Goal: Task Accomplishment & Management: Complete application form

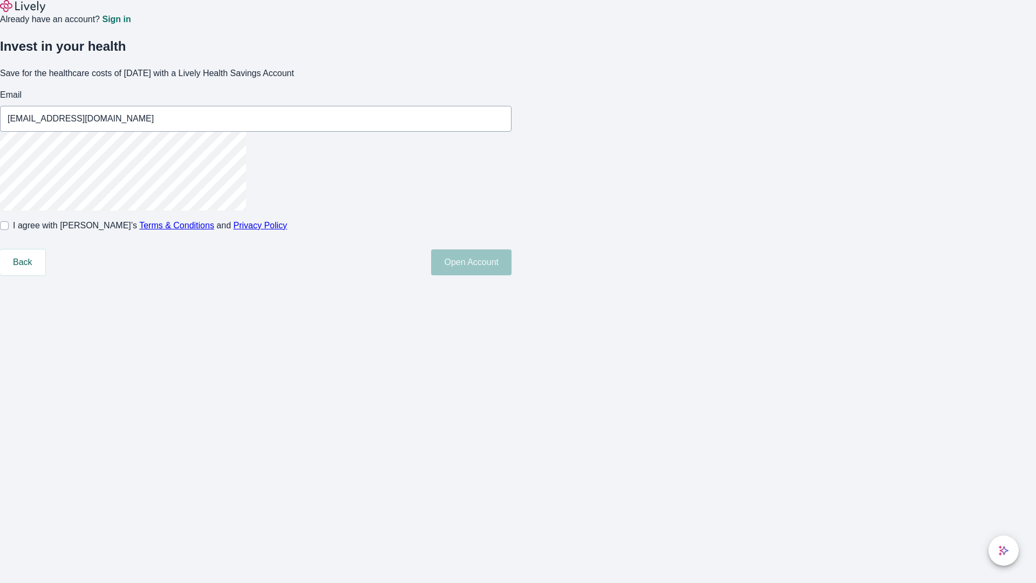
click at [9, 230] on input "I agree with Lively’s Terms & Conditions and Privacy Policy" at bounding box center [4, 225] width 9 height 9
checkbox input "true"
click at [511, 275] on button "Open Account" at bounding box center [471, 262] width 80 height 26
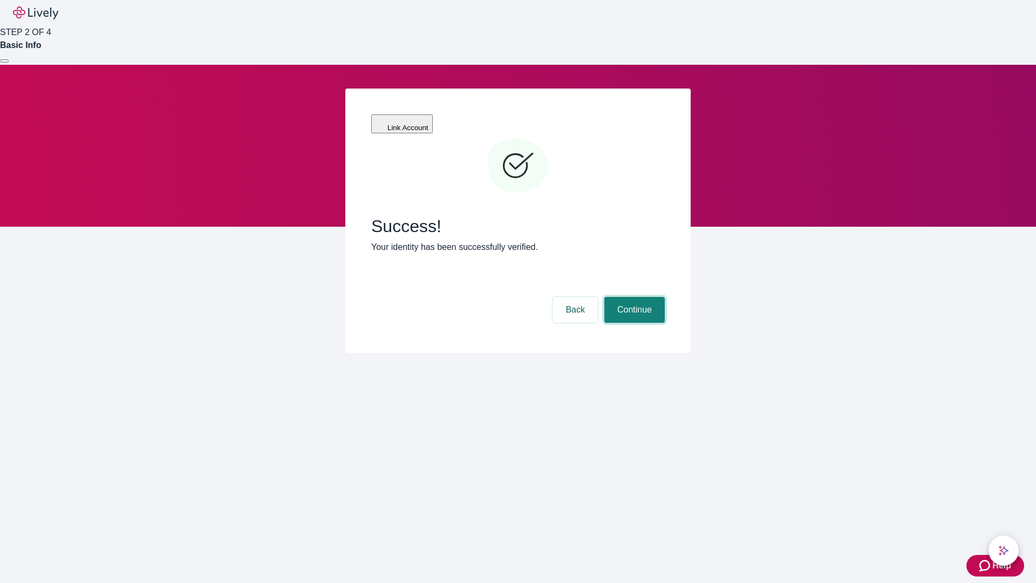
click at [633, 297] on button "Continue" at bounding box center [634, 310] width 60 height 26
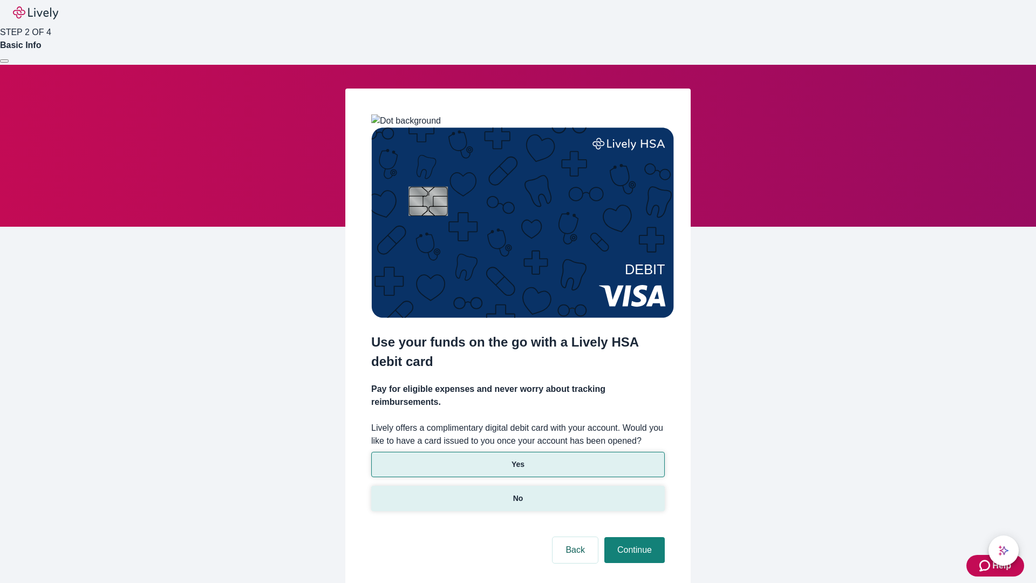
click at [517, 493] on p "No" at bounding box center [518, 498] width 10 height 11
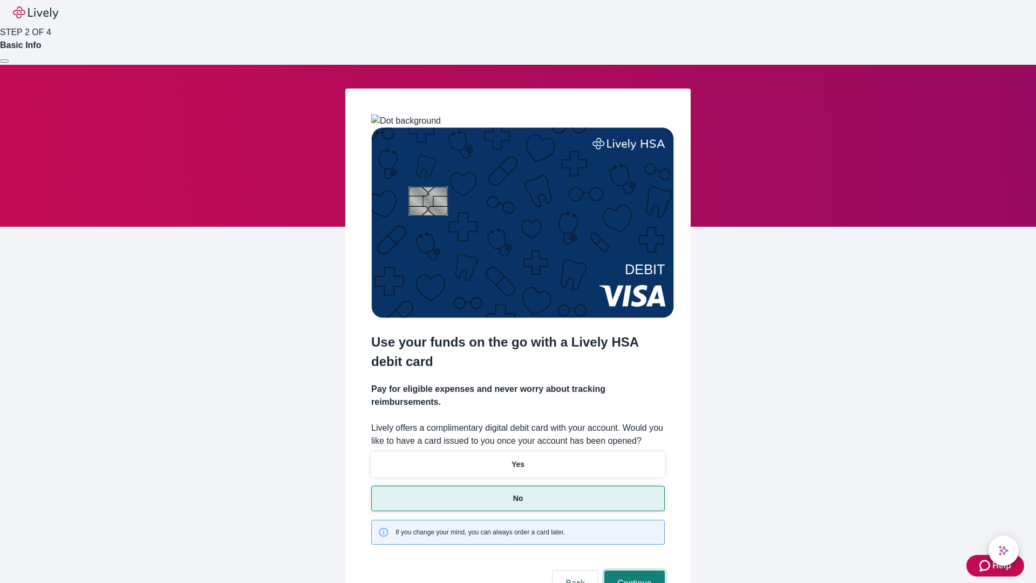
click at [633, 570] on button "Continue" at bounding box center [634, 583] width 60 height 26
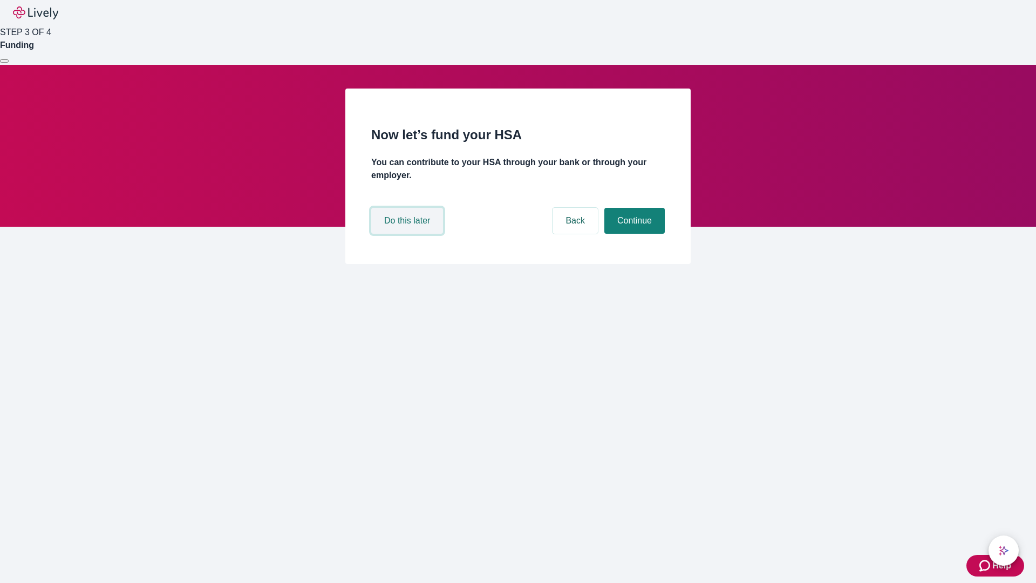
click at [408, 234] on button "Do this later" at bounding box center [407, 221] width 72 height 26
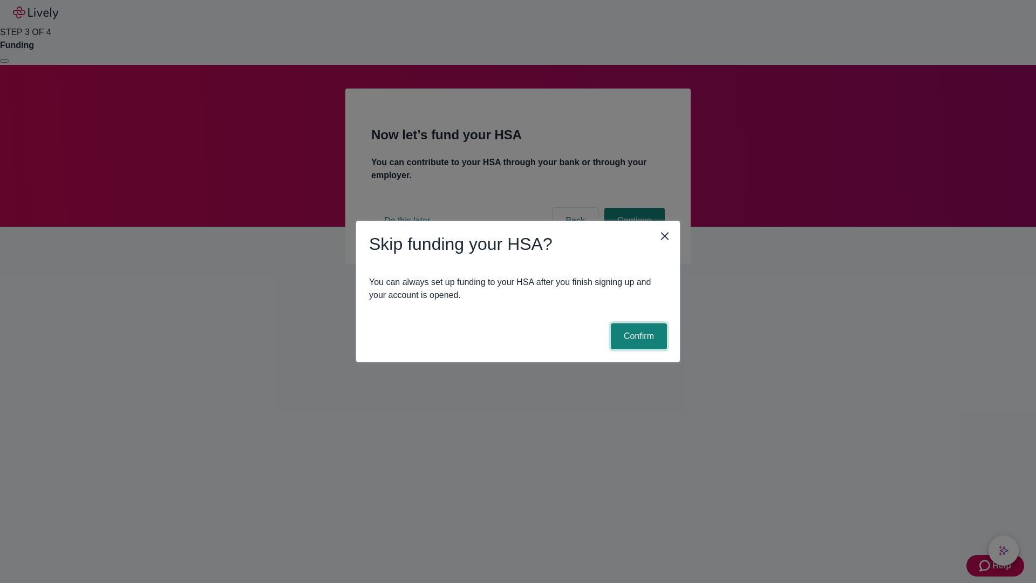
click at [637, 336] on button "Confirm" at bounding box center [639, 336] width 56 height 26
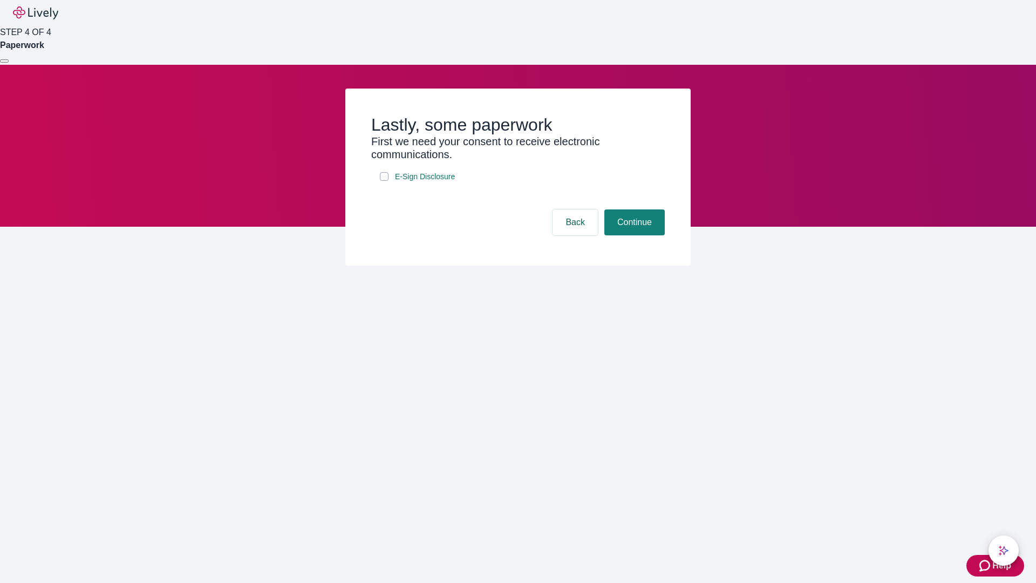
click at [384, 181] on input "E-Sign Disclosure" at bounding box center [384, 176] width 9 height 9
checkbox input "true"
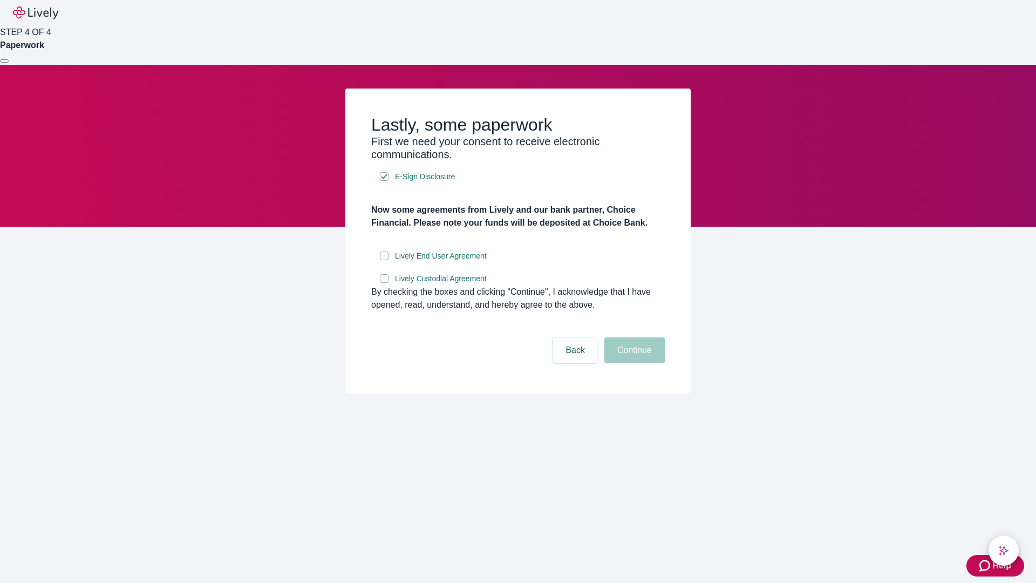
click at [384, 260] on input "Lively End User Agreement" at bounding box center [384, 255] width 9 height 9
checkbox input "true"
click at [384, 283] on input "Lively Custodial Agreement" at bounding box center [384, 278] width 9 height 9
checkbox input "true"
click at [633, 363] on button "Continue" at bounding box center [634, 350] width 60 height 26
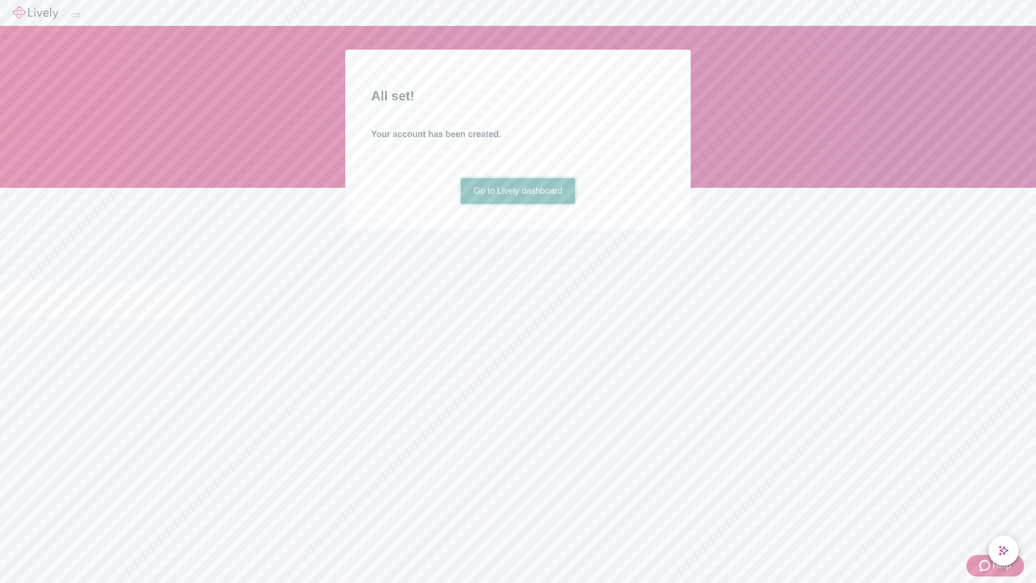
click at [517, 204] on link "Go to Lively dashboard" at bounding box center [518, 191] width 115 height 26
